Goal: Task Accomplishment & Management: Manage account settings

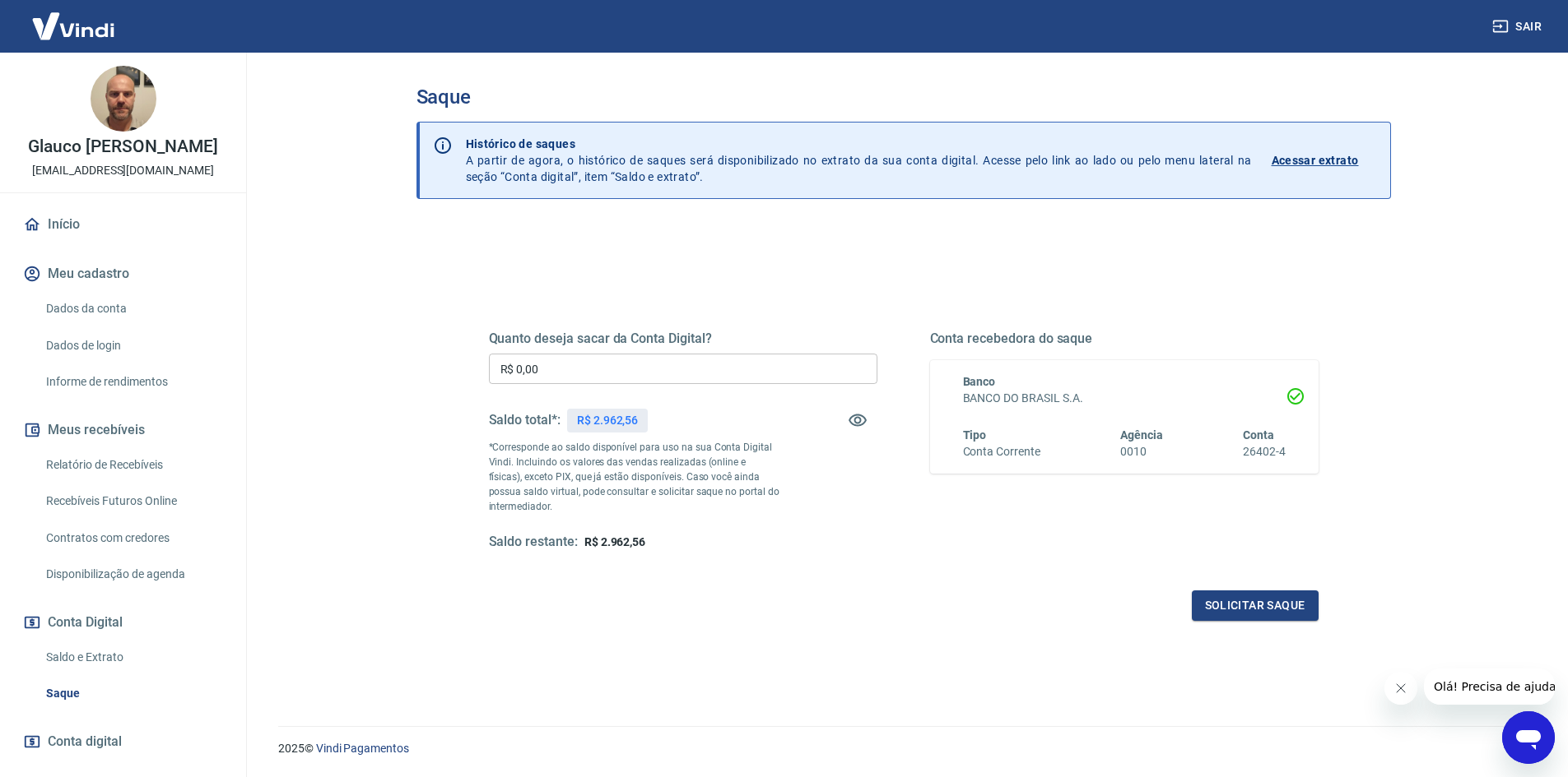
click at [563, 365] on input "R$ 0,00" at bounding box center [683, 369] width 389 height 31
type input "R$ 2.900,00"
click at [1271, 613] on button "Solicitar saque" at bounding box center [1255, 606] width 127 height 31
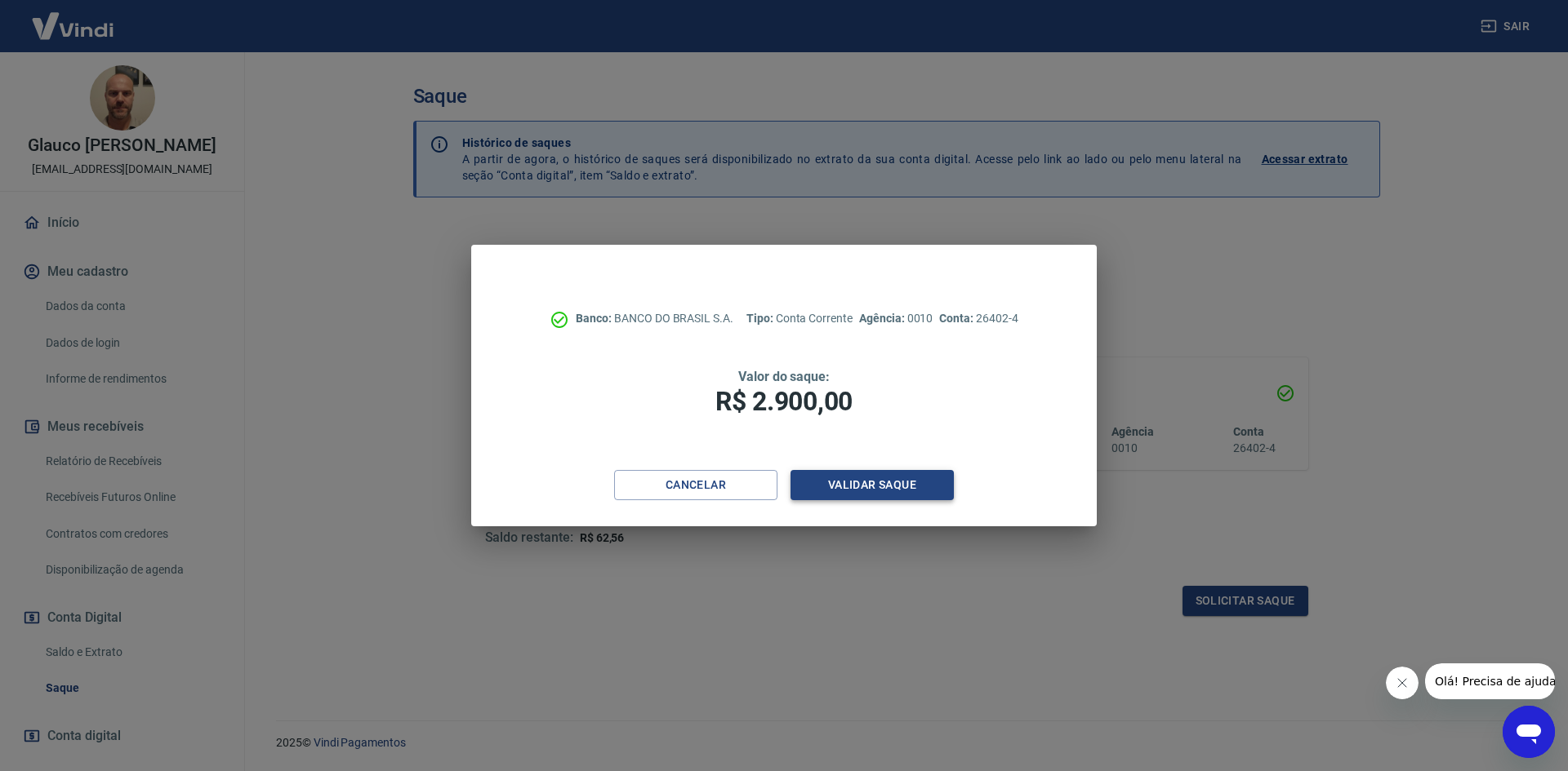
click at [909, 499] on button "Validar saque" at bounding box center [871, 485] width 163 height 30
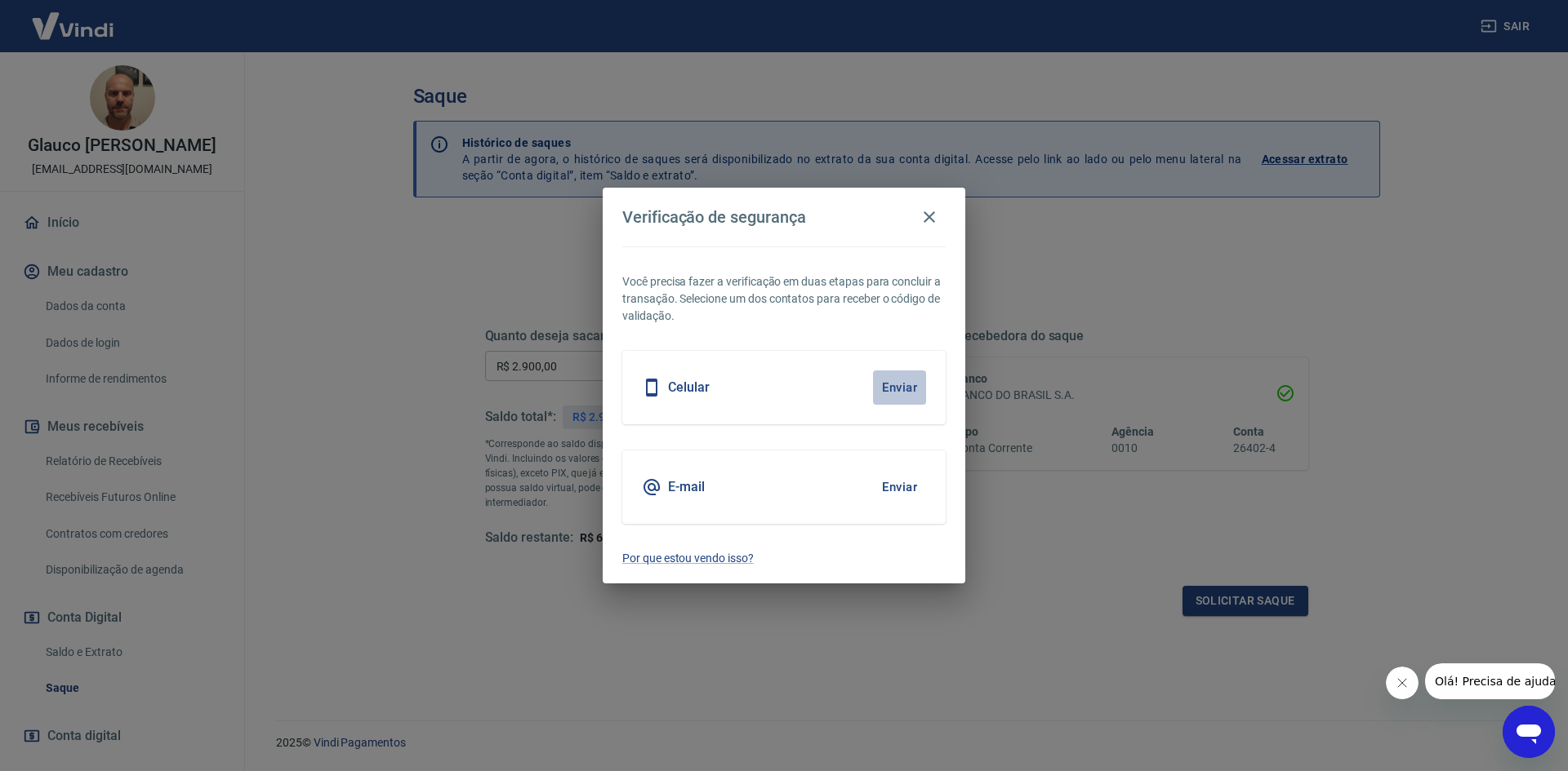
click at [907, 385] on button "Enviar" at bounding box center [899, 388] width 53 height 34
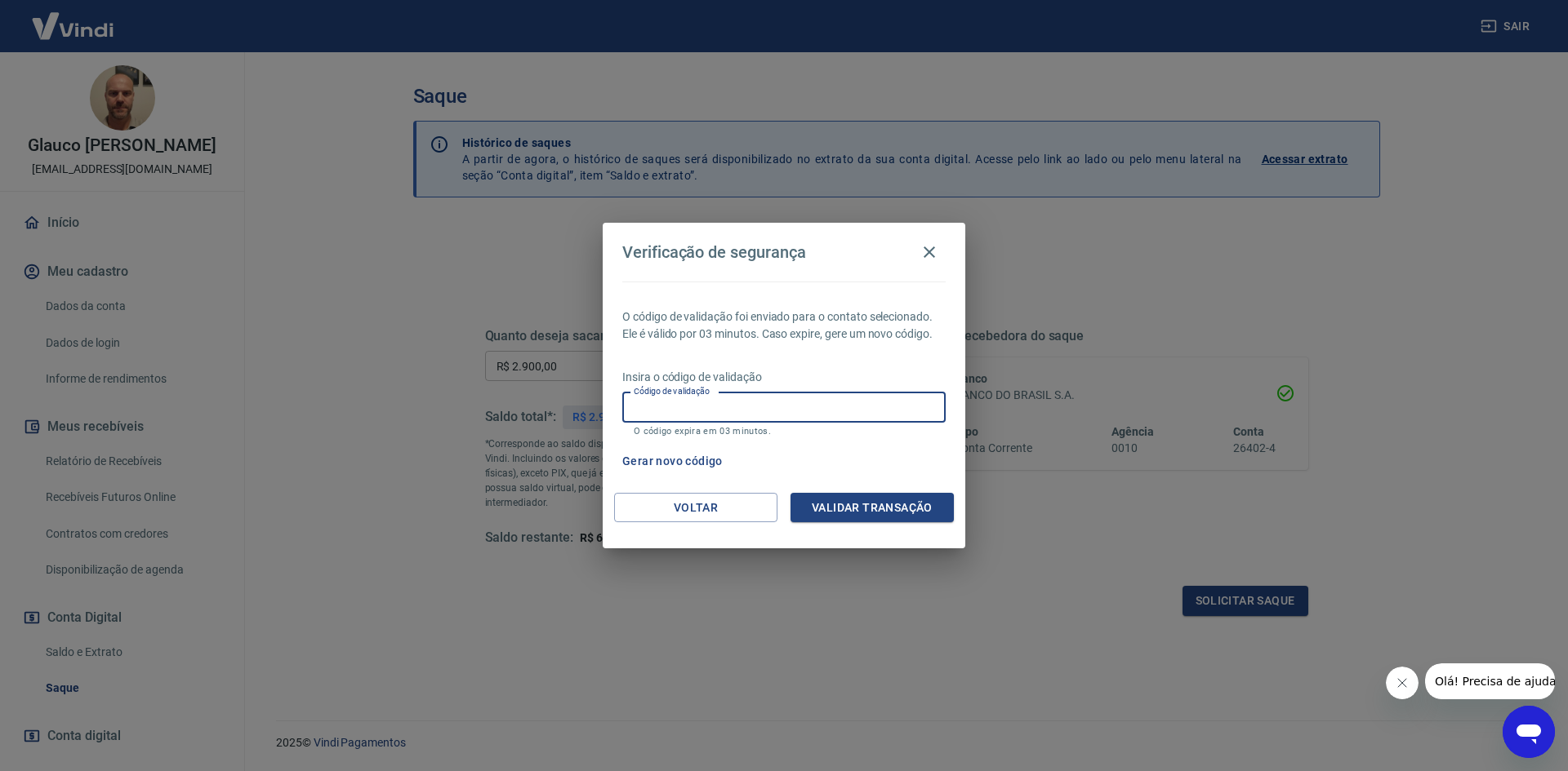
click at [793, 408] on input "Código de validação" at bounding box center [784, 408] width 323 height 30
click at [873, 445] on div "O código de validação foi enviado para o contato selecionado. Ele é válido por …" at bounding box center [784, 387] width 363 height 212
click at [681, 459] on button "Gerar novo código" at bounding box center [672, 461] width 113 height 30
click at [706, 461] on button "Gerar novo código" at bounding box center [672, 461] width 113 height 30
click at [930, 246] on icon "button" at bounding box center [930, 253] width 20 height 20
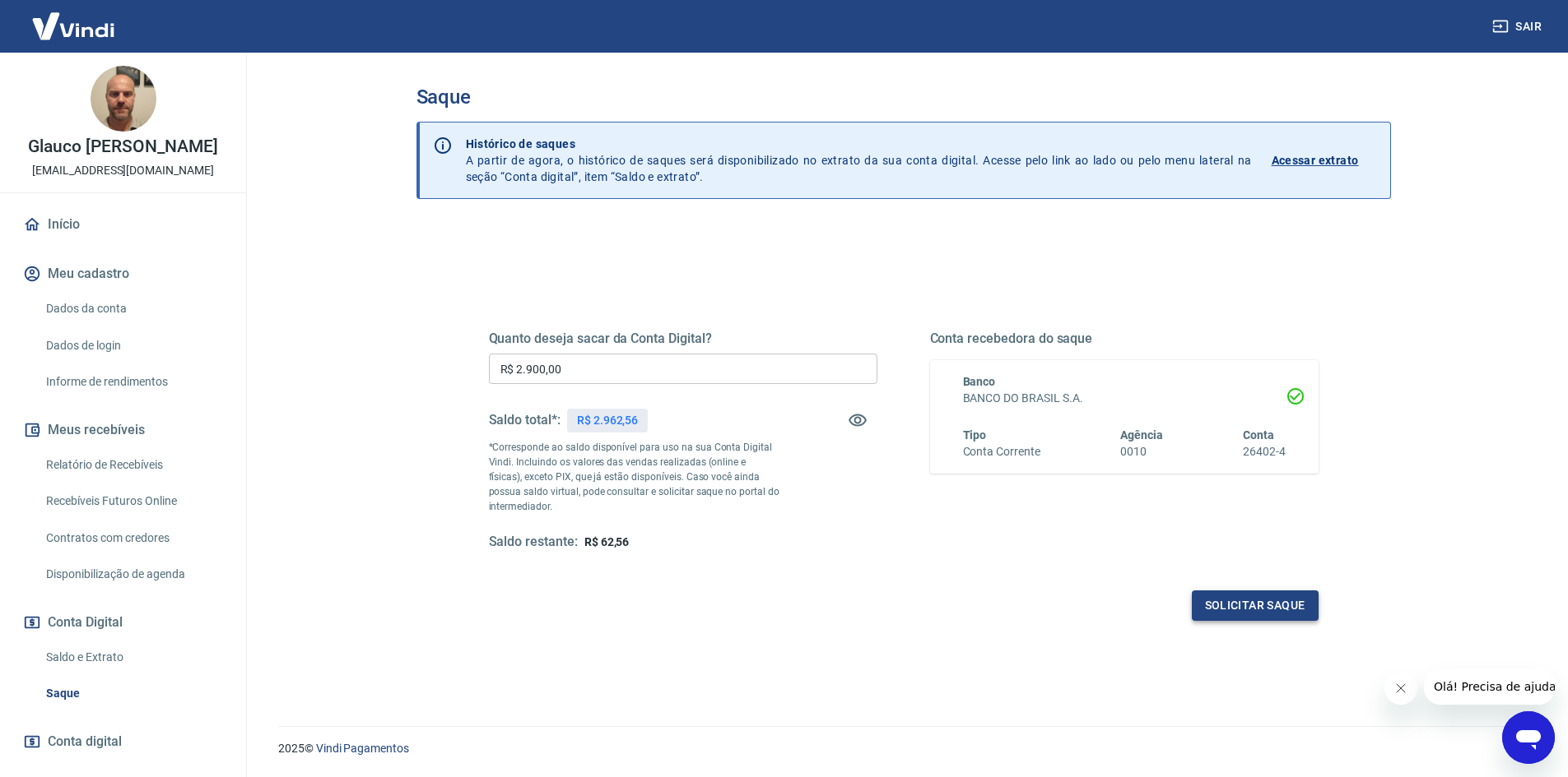
click at [1248, 603] on button "Solicitar saque" at bounding box center [1255, 606] width 127 height 31
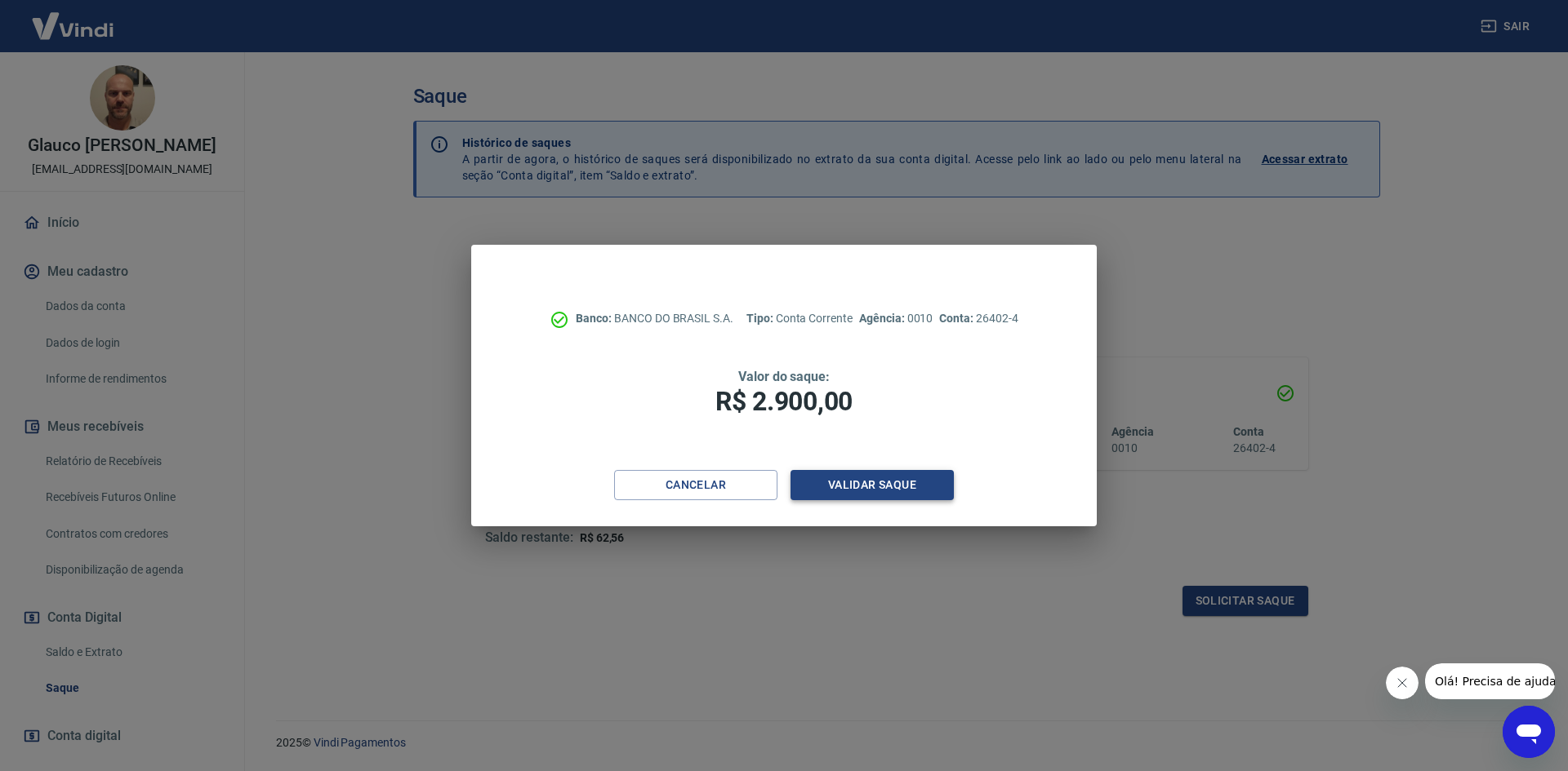
click at [859, 485] on button "Validar saque" at bounding box center [871, 485] width 163 height 30
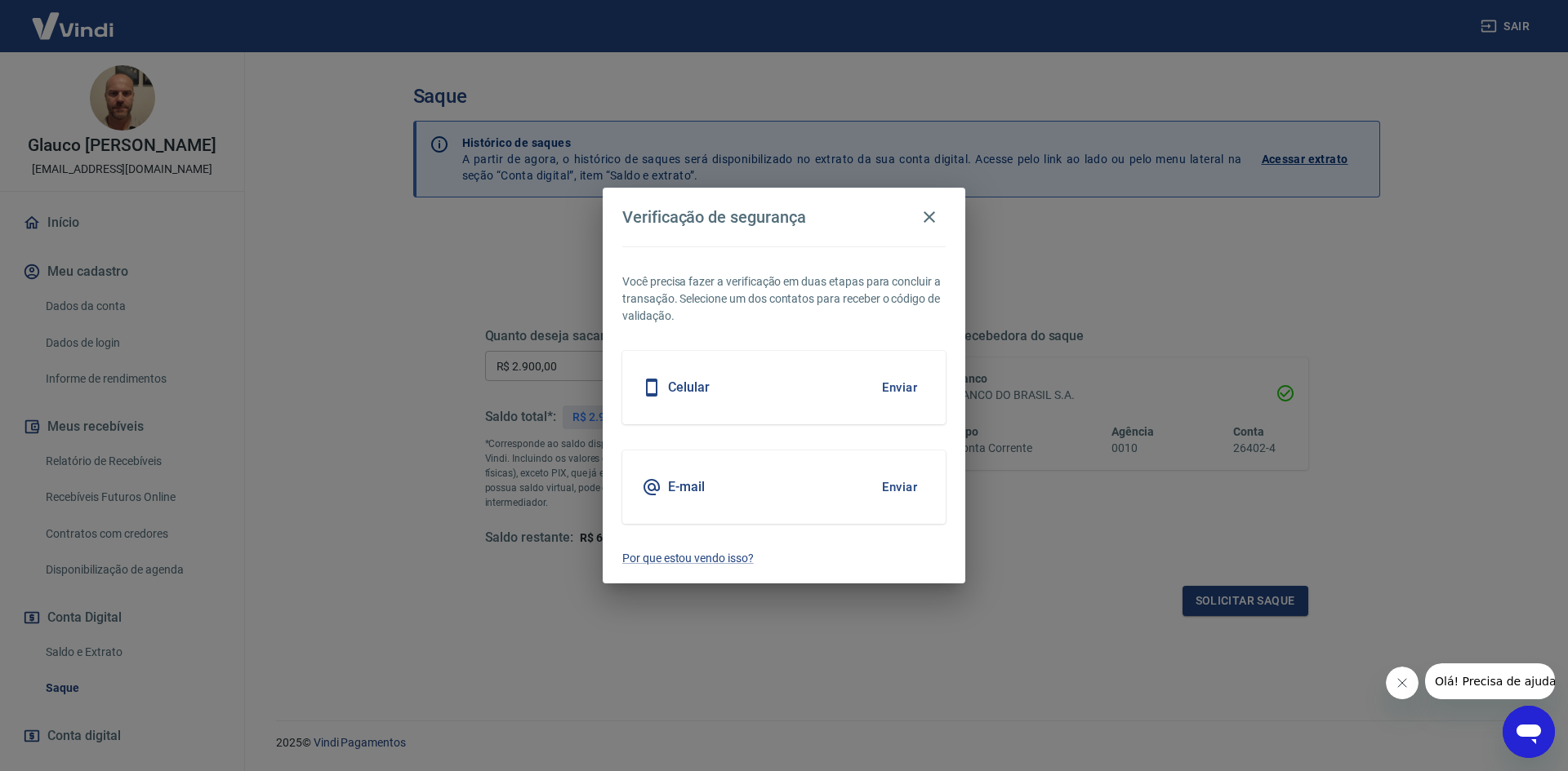
click at [911, 487] on button "Enviar" at bounding box center [899, 487] width 53 height 34
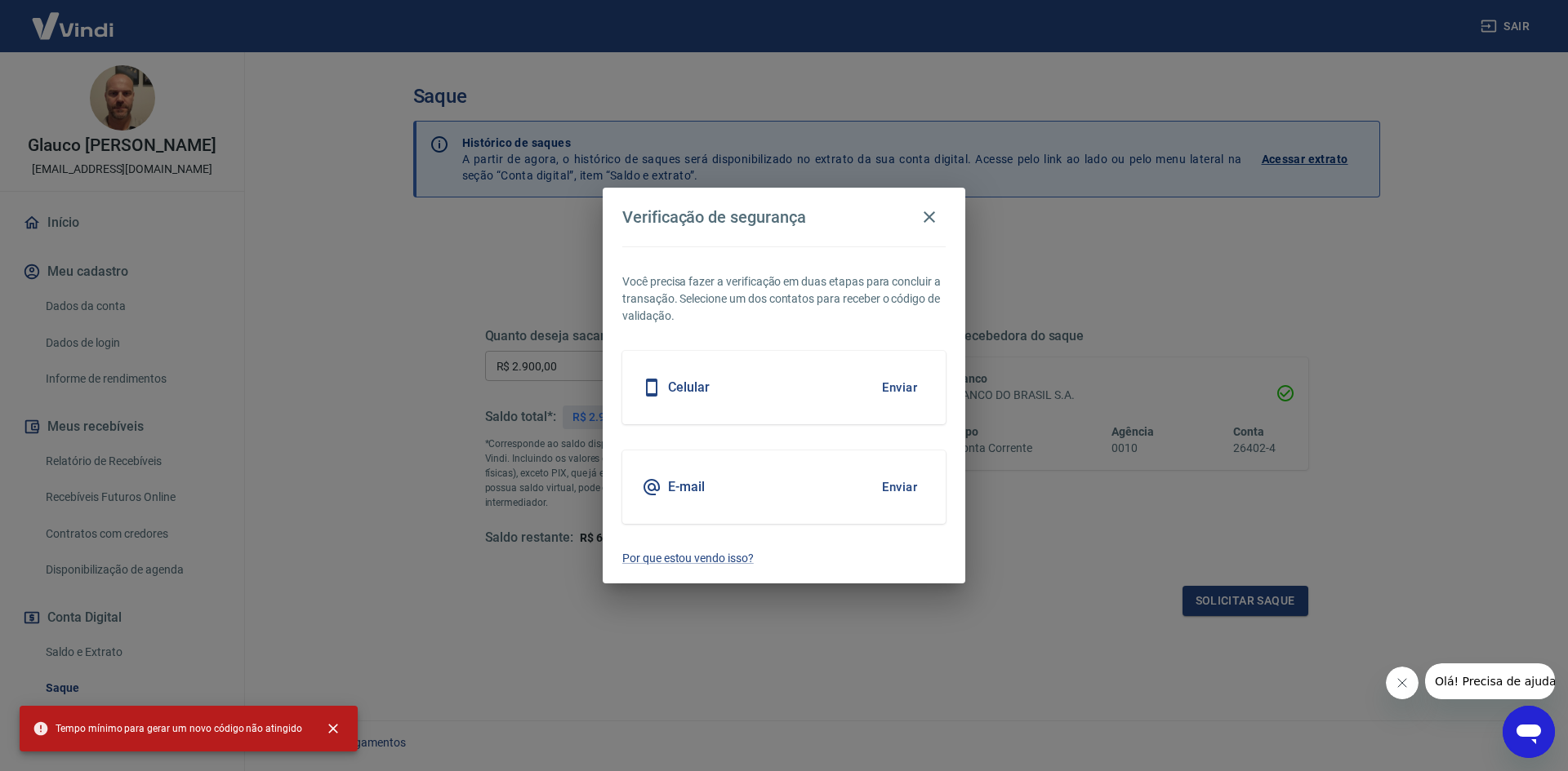
click at [886, 484] on button "Enviar" at bounding box center [899, 487] width 53 height 34
click at [926, 220] on icon "button" at bounding box center [930, 217] width 20 height 20
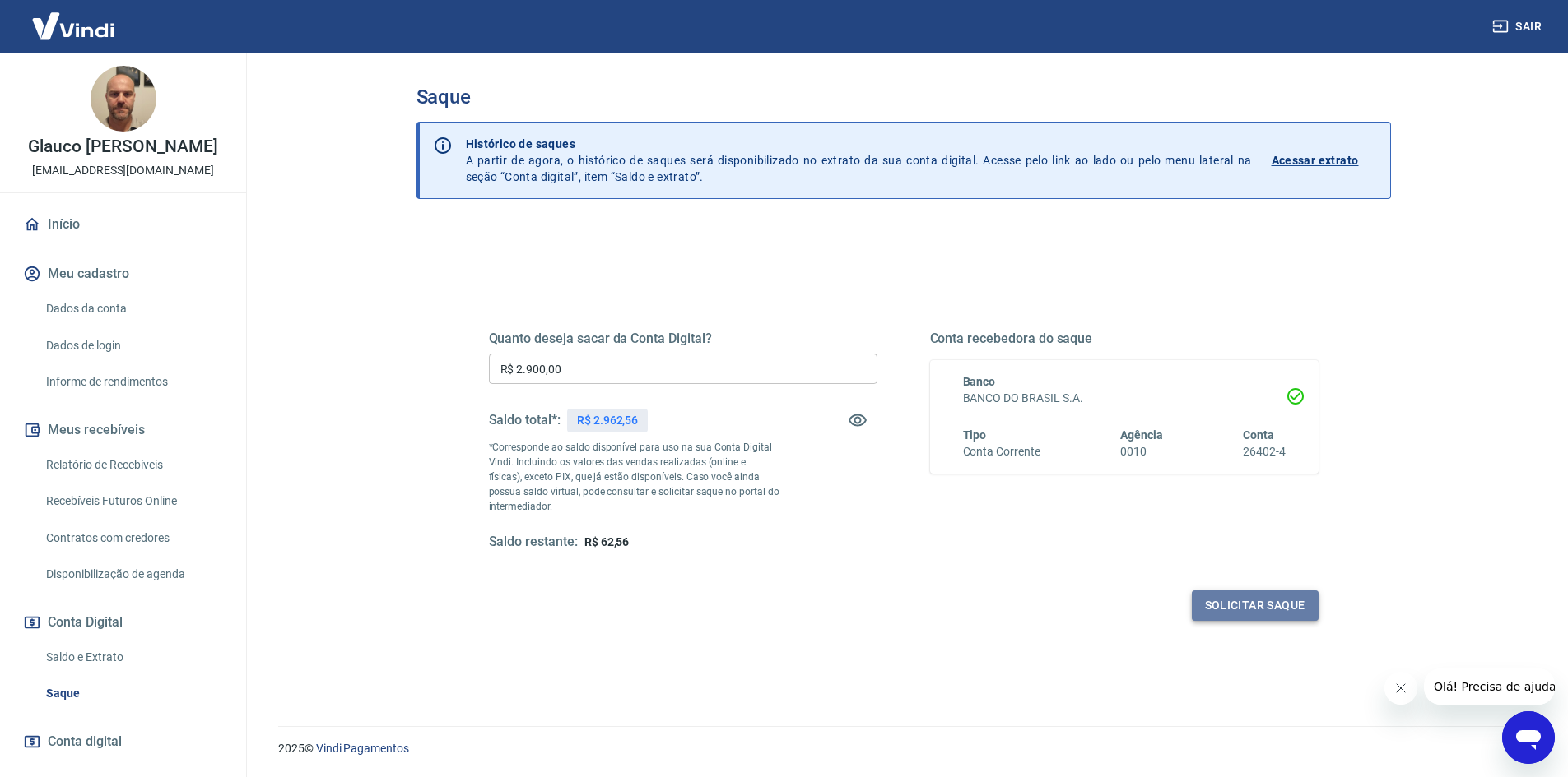
click at [1239, 608] on button "Solicitar saque" at bounding box center [1255, 606] width 127 height 31
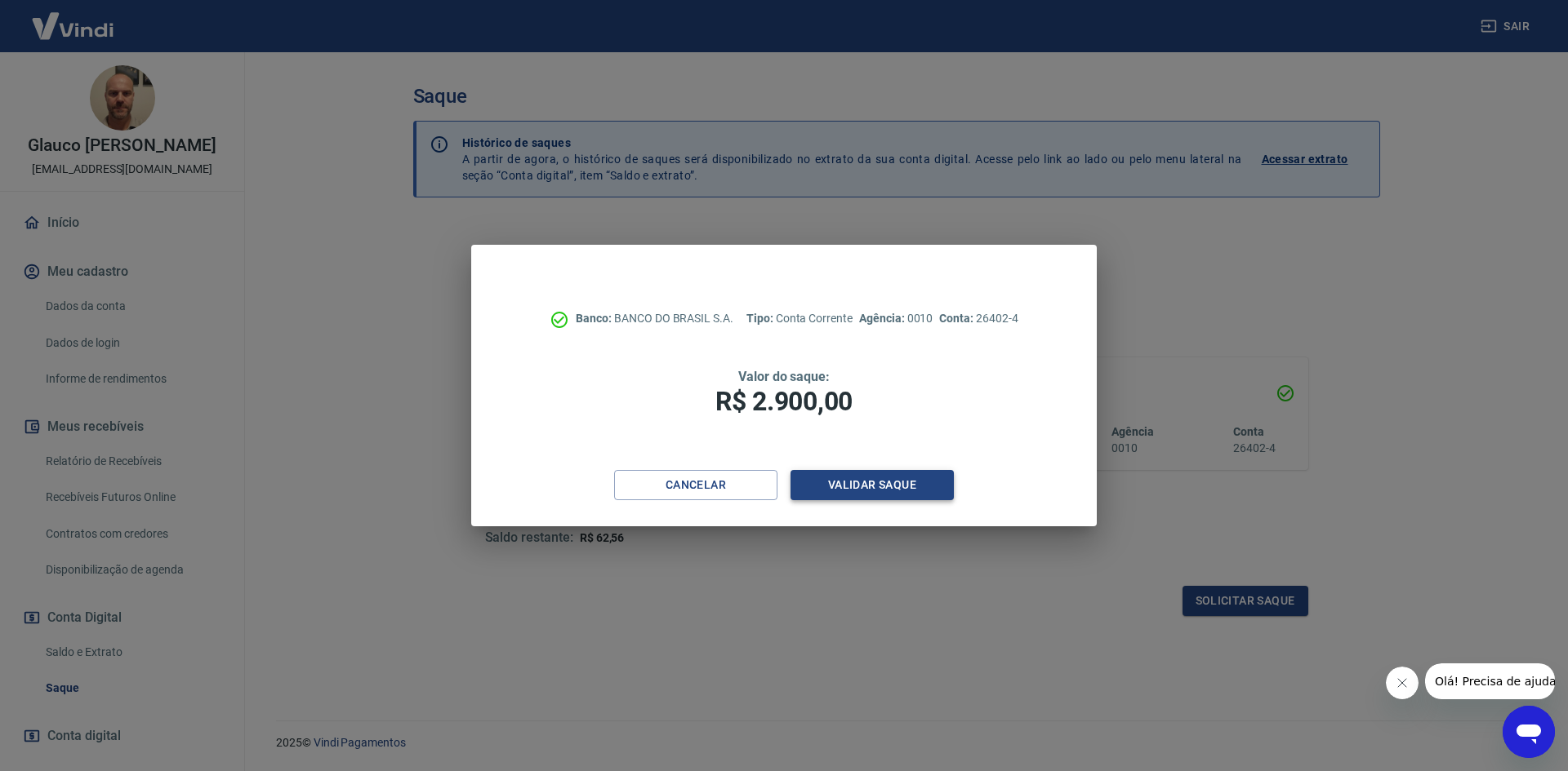
click at [882, 488] on button "Validar saque" at bounding box center [871, 485] width 163 height 30
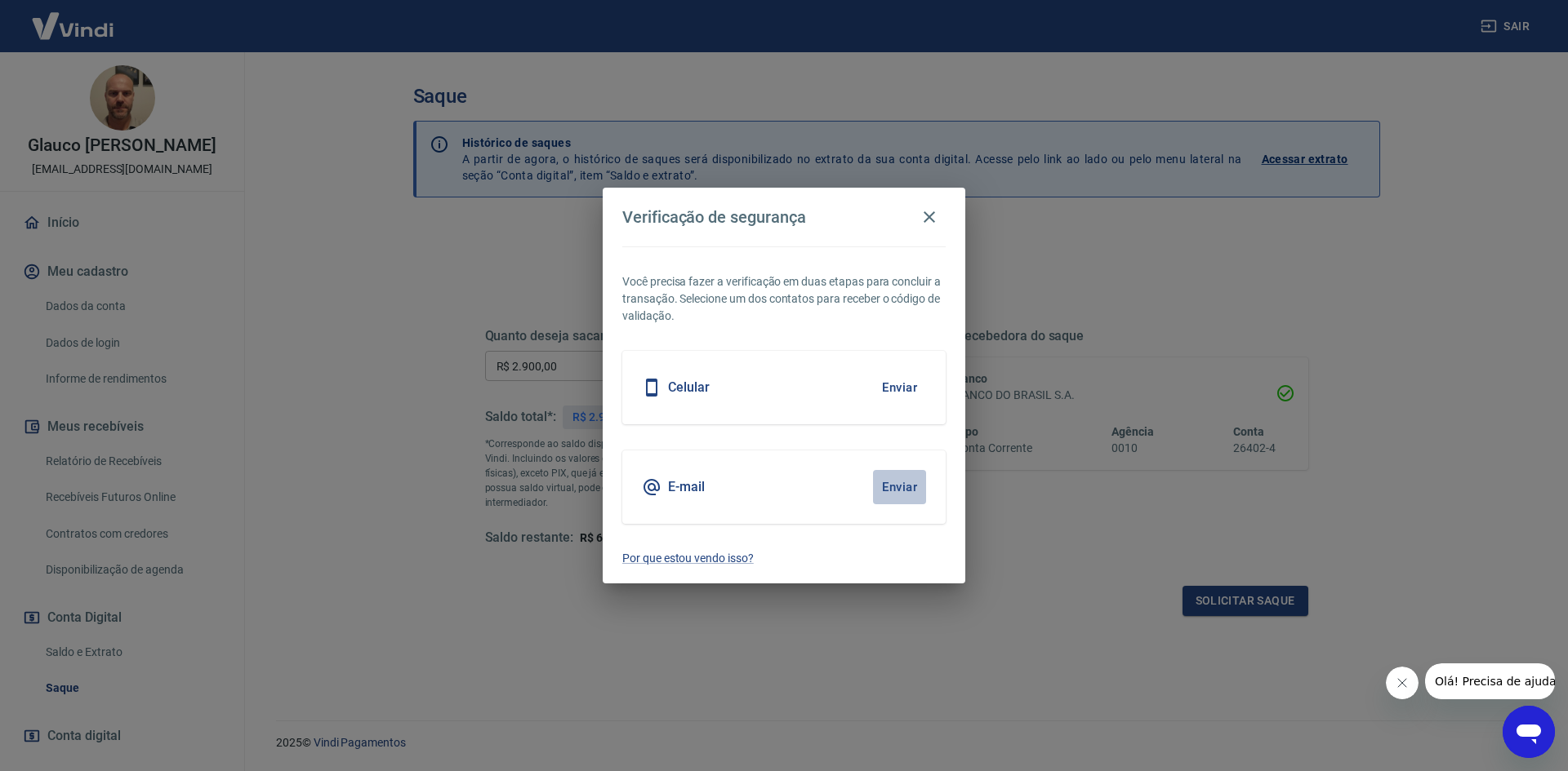
click at [900, 488] on button "Enviar" at bounding box center [899, 487] width 53 height 34
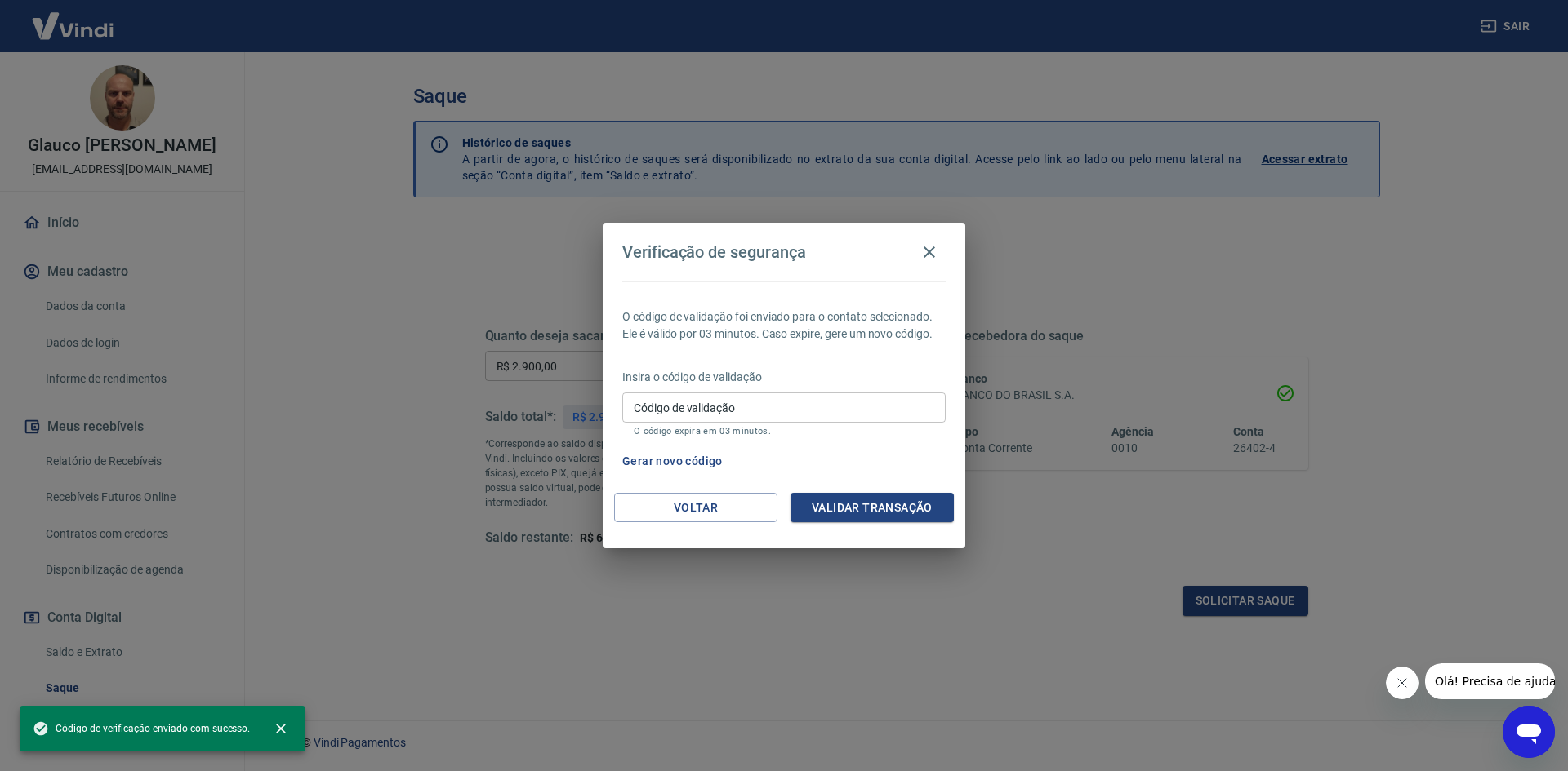
click at [760, 410] on input "Código de validação" at bounding box center [784, 408] width 323 height 30
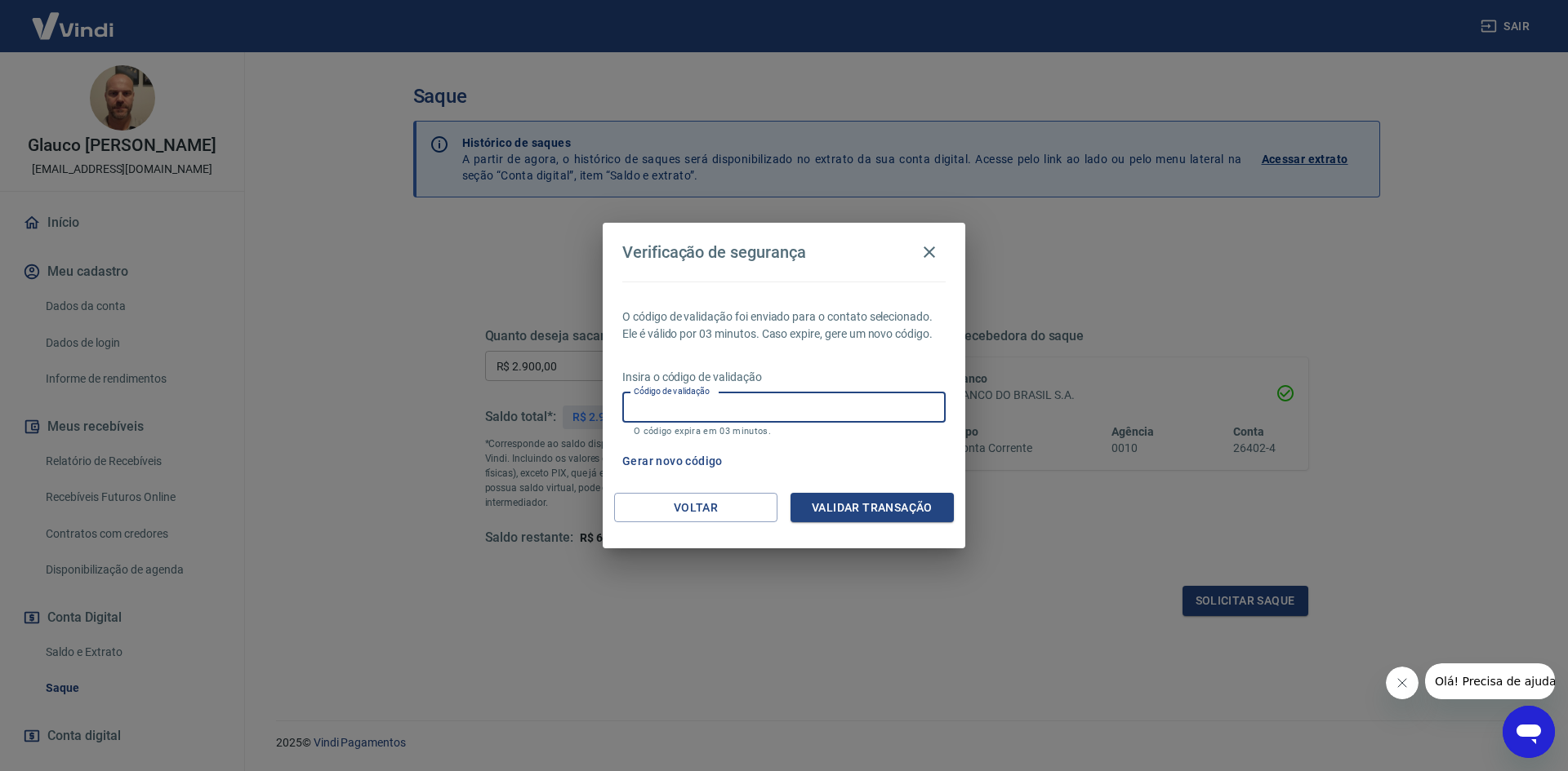
paste input "935397"
type input "935397"
click at [882, 517] on button "Validar transação" at bounding box center [871, 508] width 163 height 30
